Goal: Task Accomplishment & Management: Manage account settings

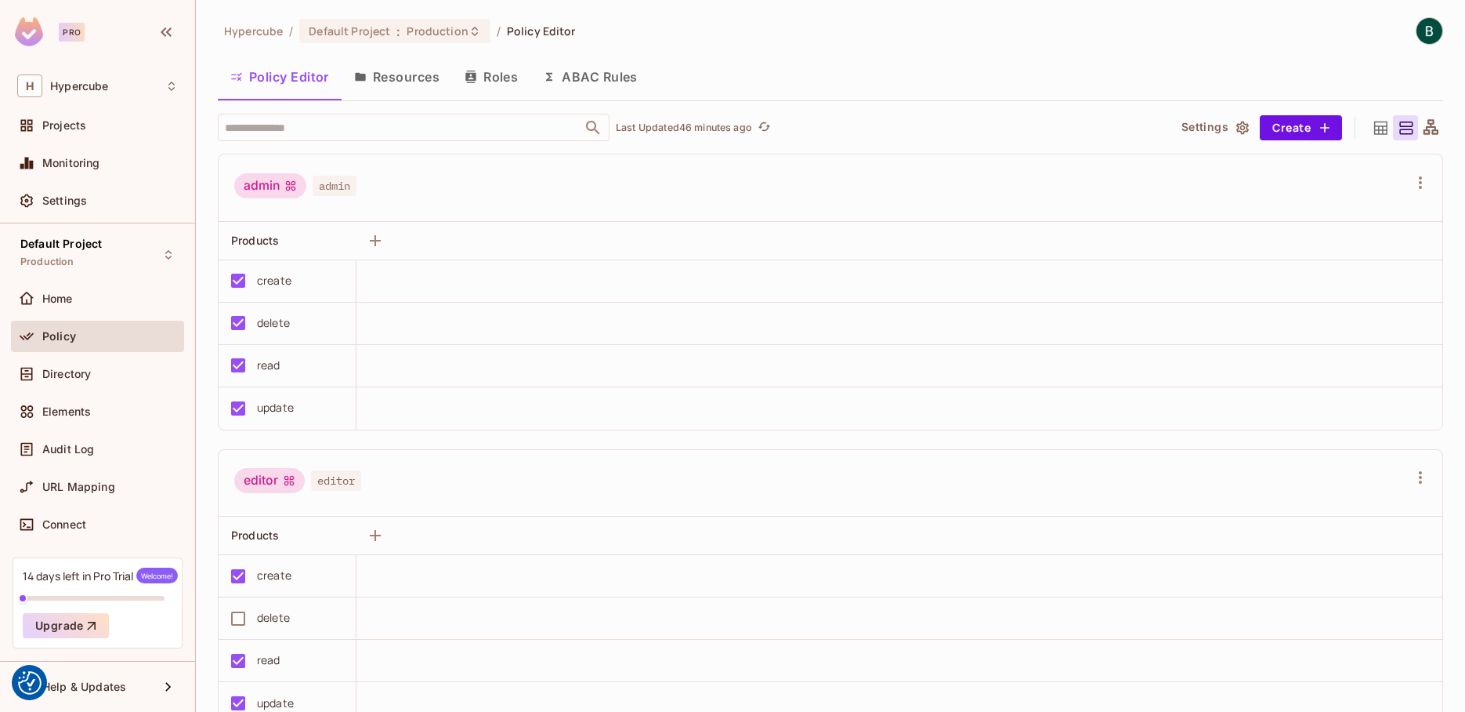
click at [423, 78] on button "Resources" at bounding box center [397, 76] width 110 height 39
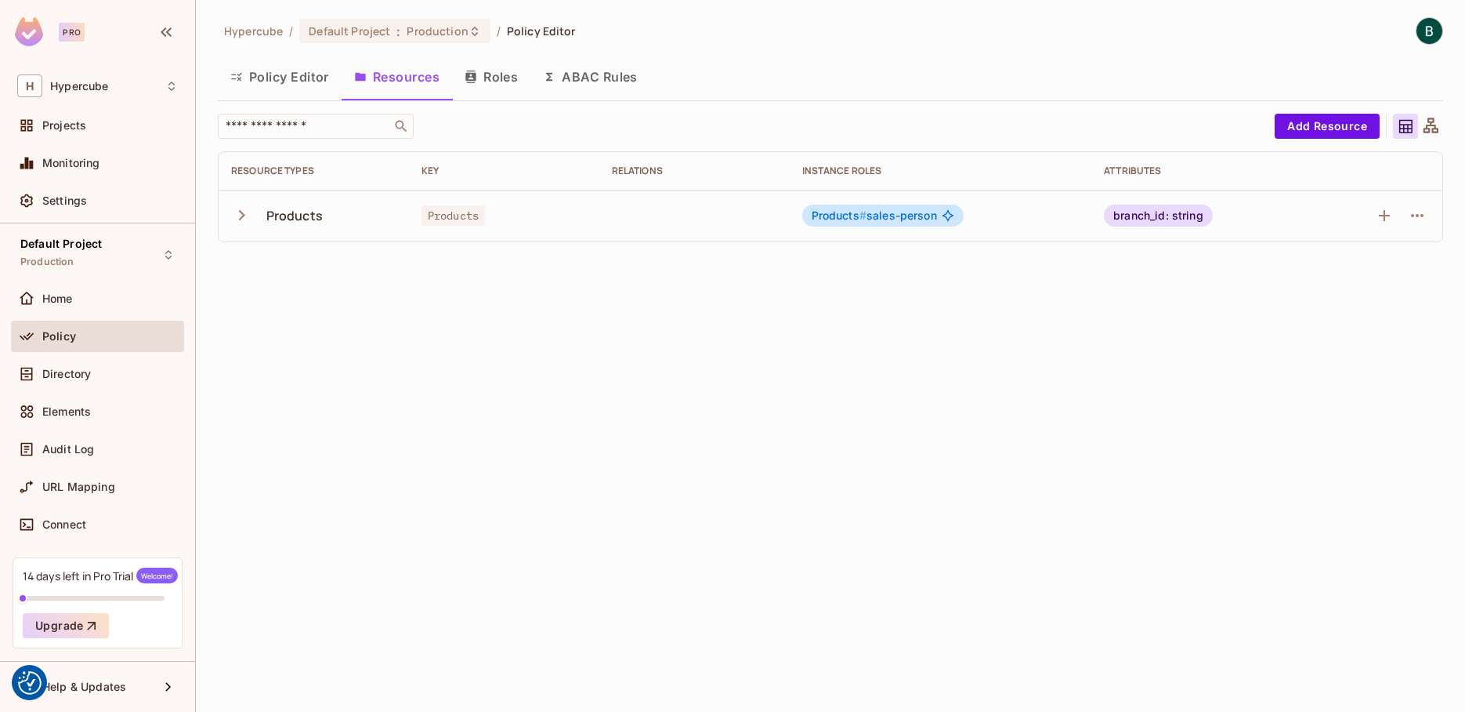
click at [593, 78] on button "ABAC Rules" at bounding box center [591, 76] width 120 height 39
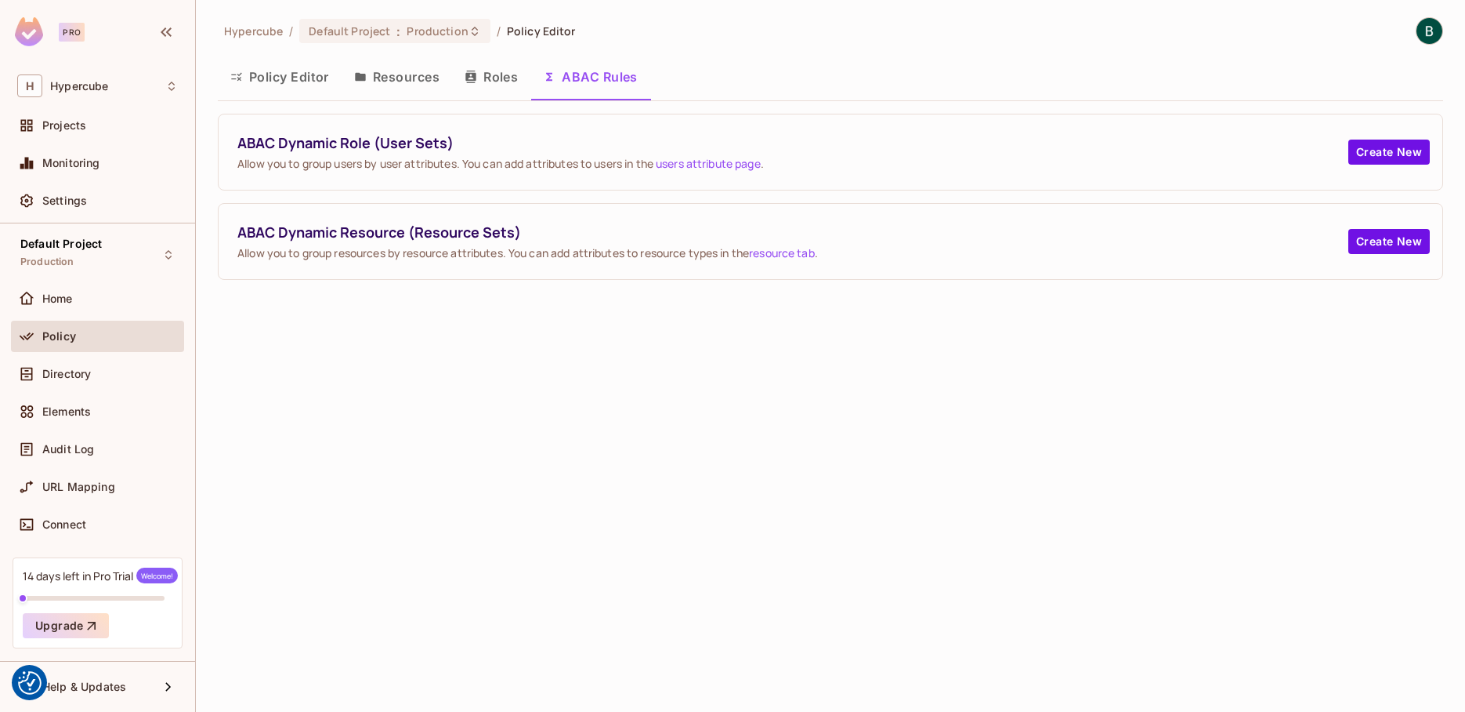
click at [709, 168] on link "users attribute page" at bounding box center [708, 163] width 105 height 15
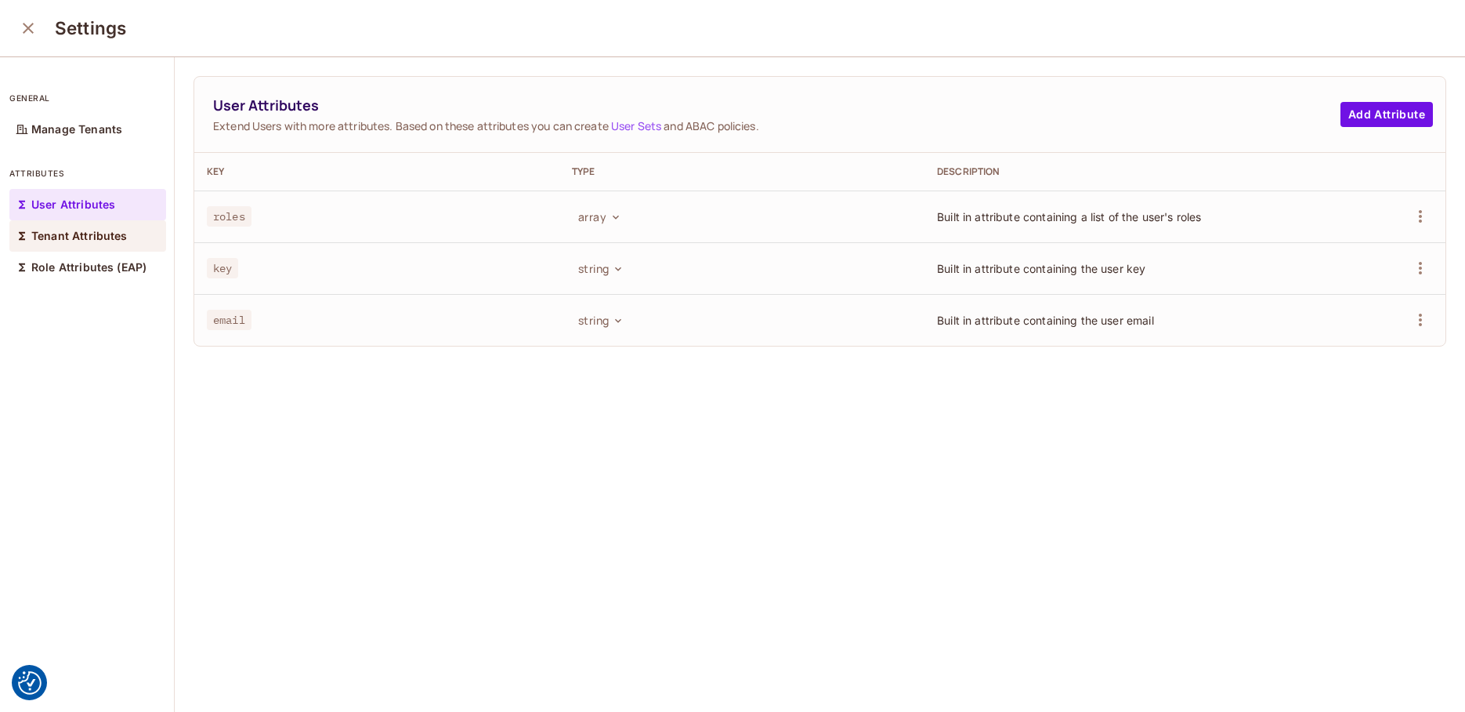
click at [88, 227] on div "Tenant Attributes" at bounding box center [87, 235] width 157 height 31
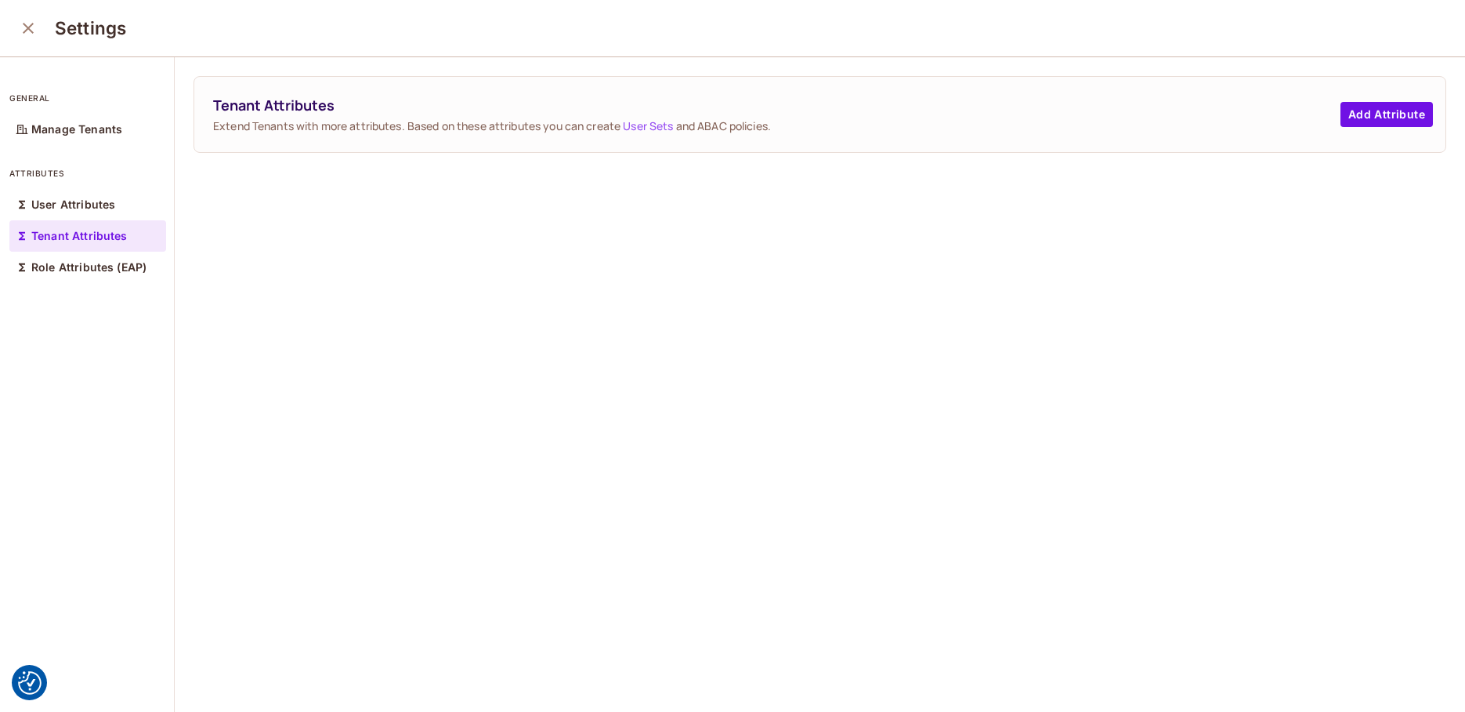
click at [656, 124] on link "User Sets" at bounding box center [648, 125] width 50 height 15
click at [1354, 123] on button "Add Attribute" at bounding box center [1387, 114] width 92 height 25
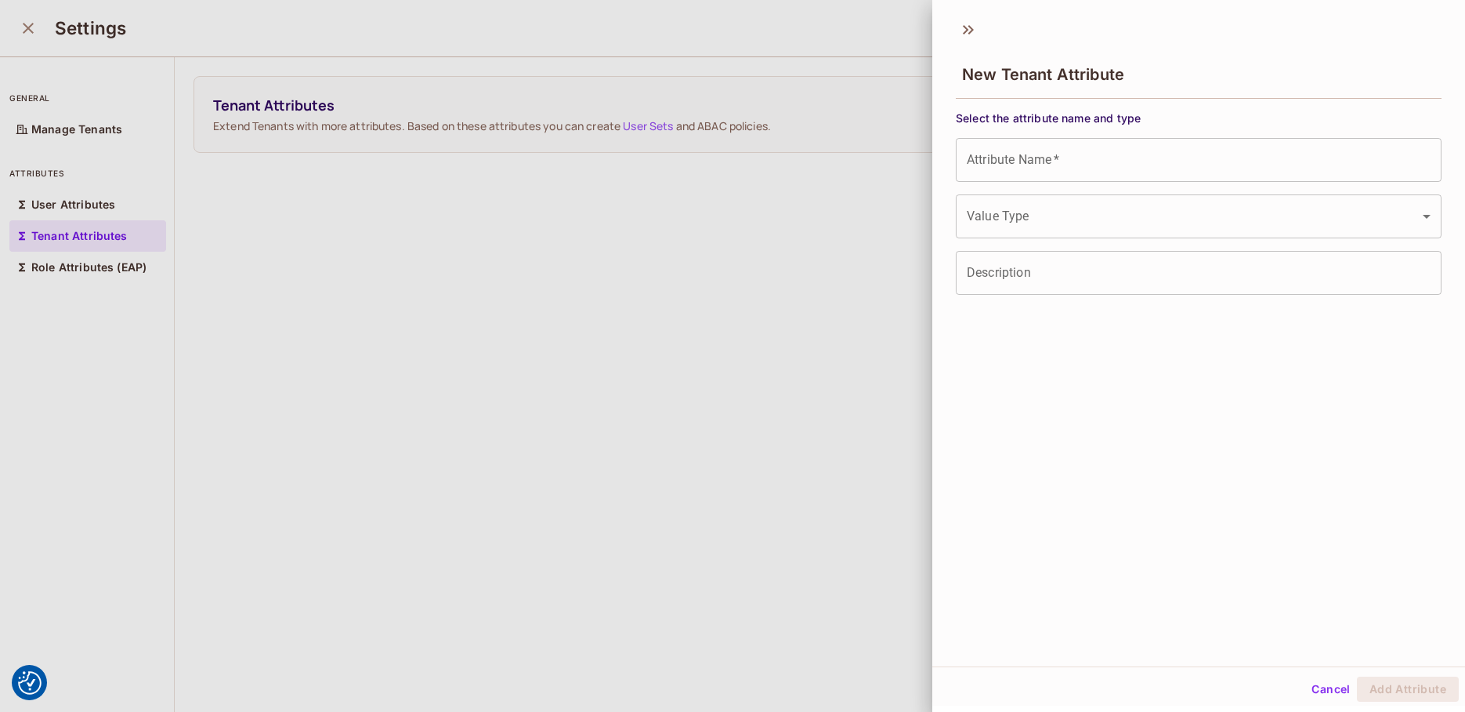
click at [1016, 223] on body "We use cookies to enhance your browsing experience, serve personalized ads or c…" at bounding box center [732, 356] width 1465 height 712
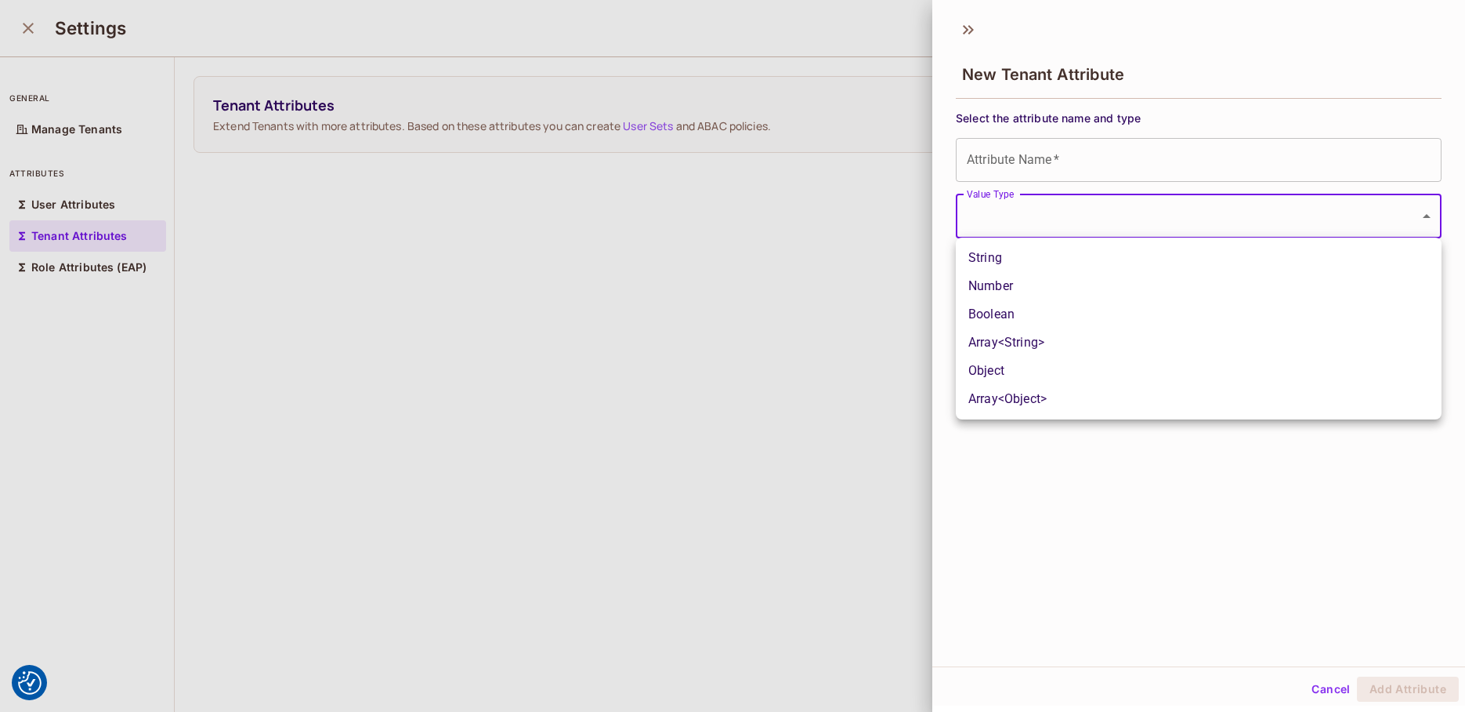
click at [1031, 498] on div at bounding box center [732, 356] width 1465 height 712
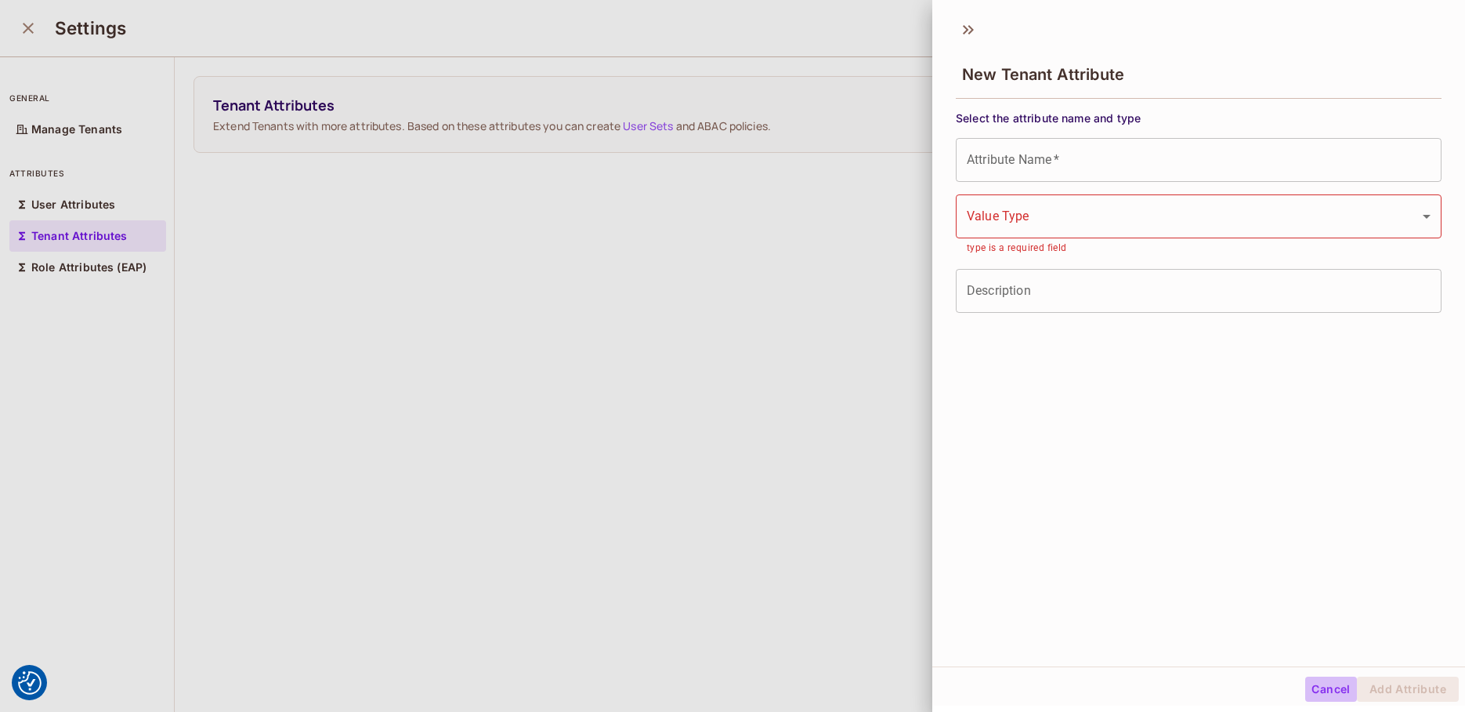
click at [1325, 690] on button "Cancel" at bounding box center [1331, 688] width 51 height 25
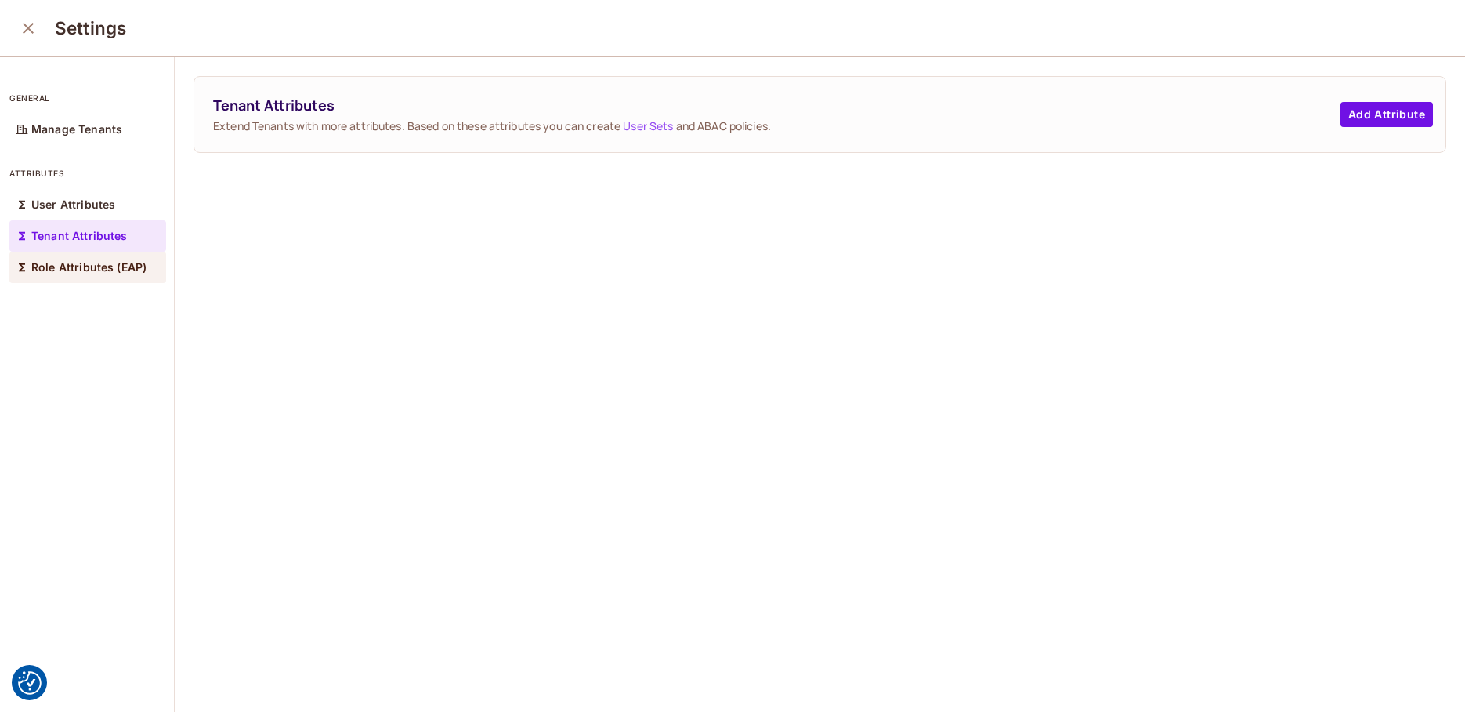
click at [121, 272] on p "Role Attributes (EAP)" at bounding box center [88, 267] width 115 height 13
click at [1369, 112] on button "Add Attribute" at bounding box center [1387, 114] width 92 height 25
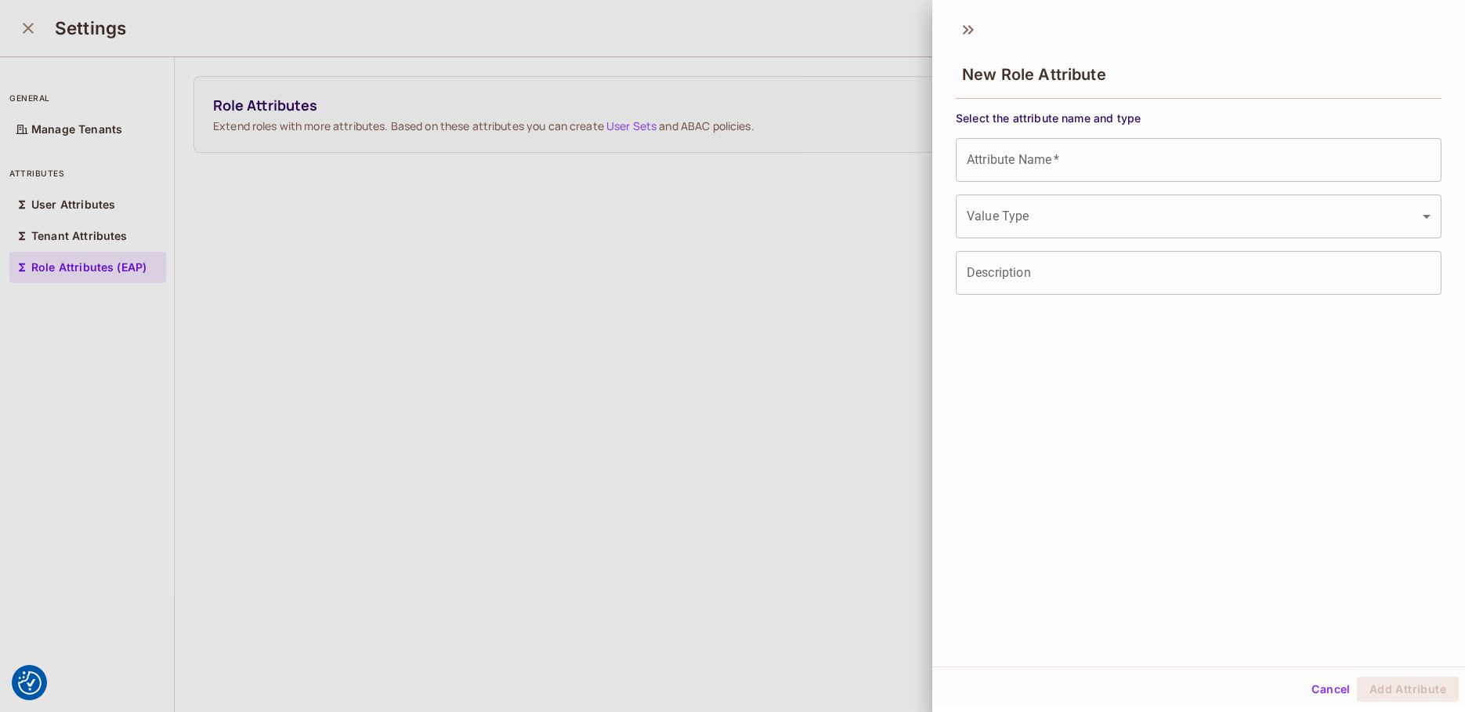
click at [1026, 211] on body "We use cookies to enhance your browsing experience, serve personalized ads or c…" at bounding box center [732, 356] width 1465 height 712
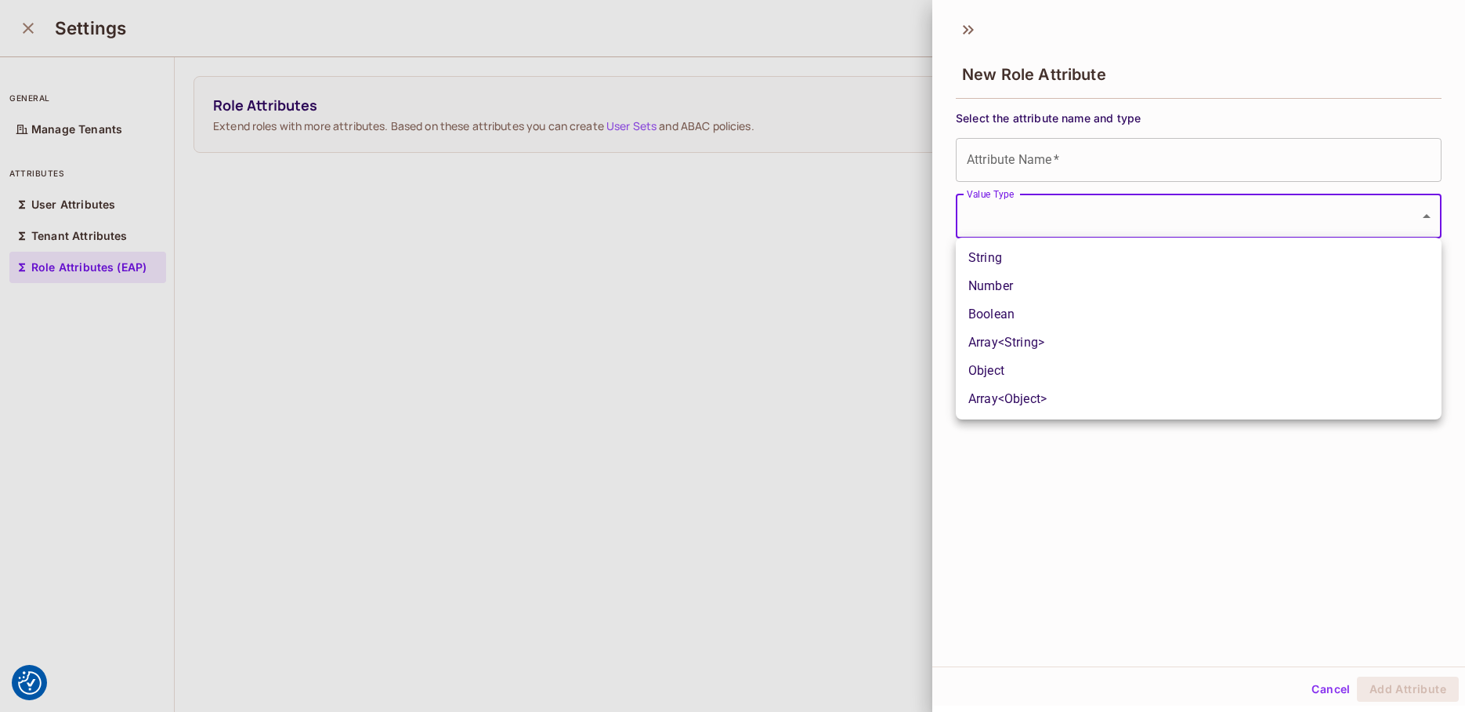
click at [799, 216] on div at bounding box center [732, 356] width 1465 height 712
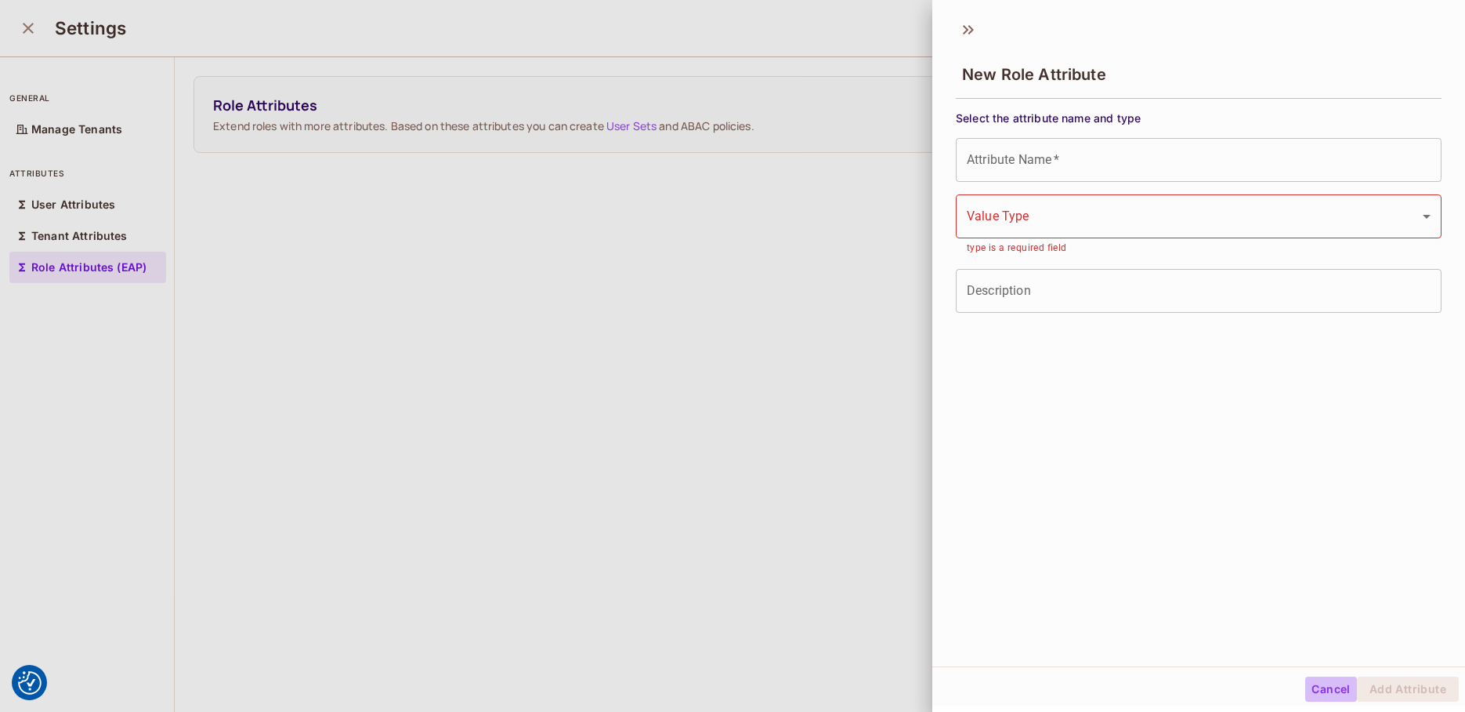
click at [1339, 689] on button "Cancel" at bounding box center [1331, 688] width 51 height 25
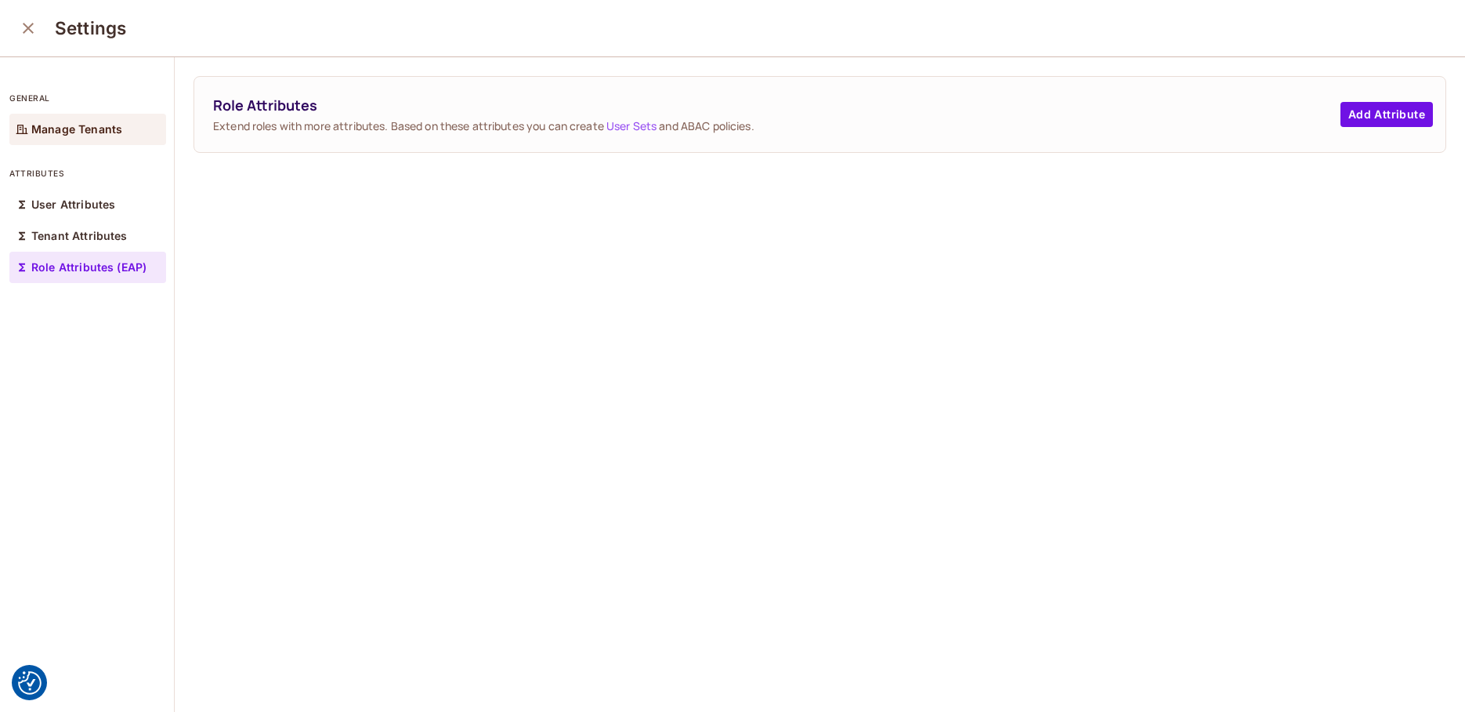
click at [119, 126] on p "Manage Tenants" at bounding box center [76, 129] width 91 height 13
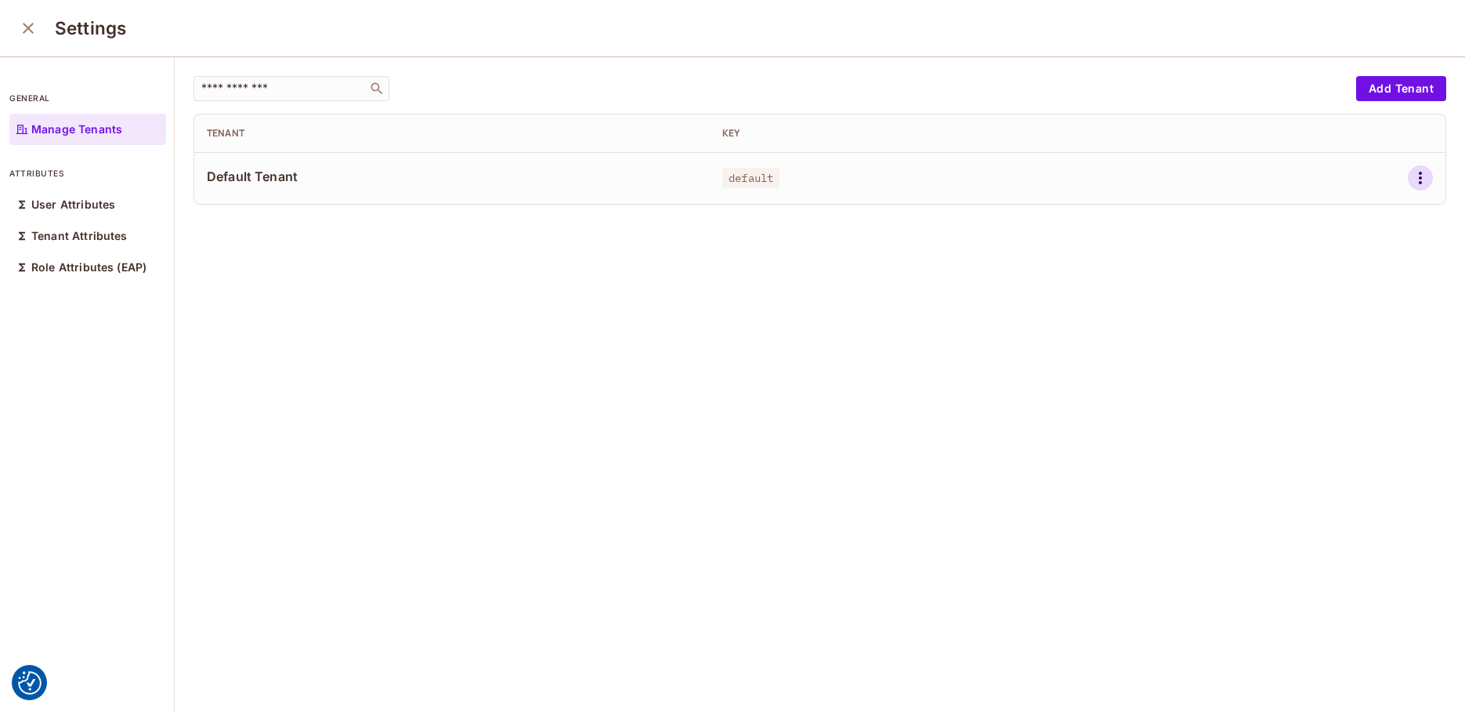
click at [1424, 183] on icon "button" at bounding box center [1420, 177] width 19 height 19
click at [1208, 231] on div at bounding box center [732, 356] width 1465 height 712
click at [1412, 86] on button "Add Tenant" at bounding box center [1402, 88] width 90 height 25
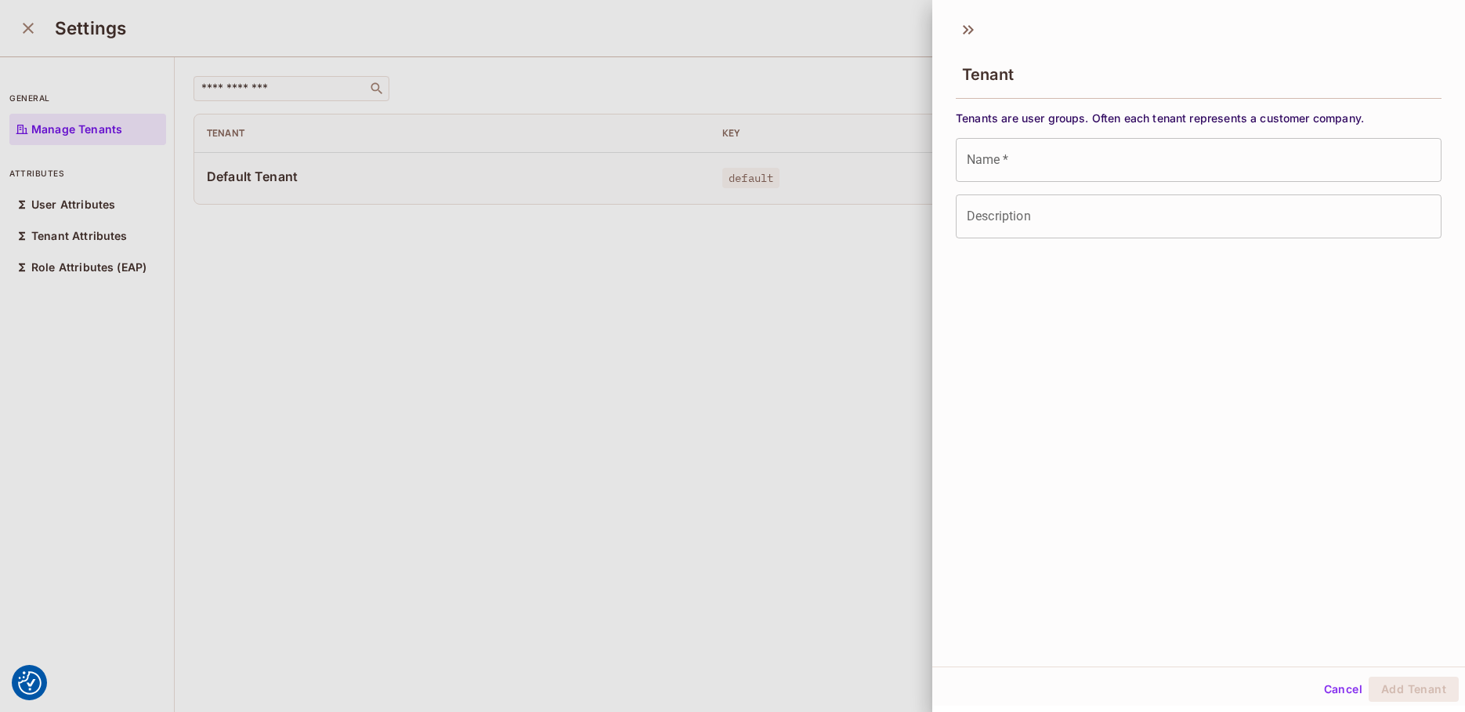
click at [807, 212] on div at bounding box center [732, 356] width 1465 height 712
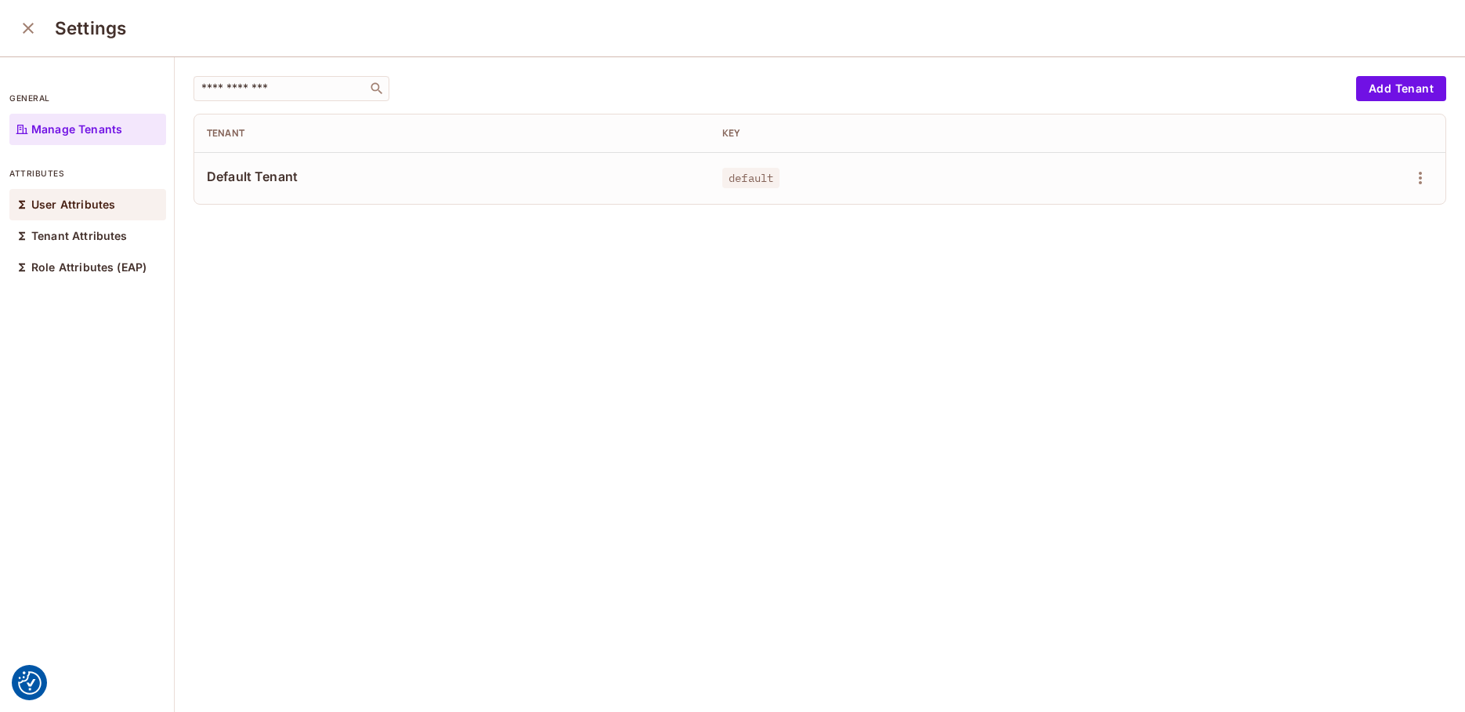
click at [51, 208] on p "User Attributes" at bounding box center [73, 204] width 84 height 13
